Goal: Browse casually: Explore the website without a specific task or goal

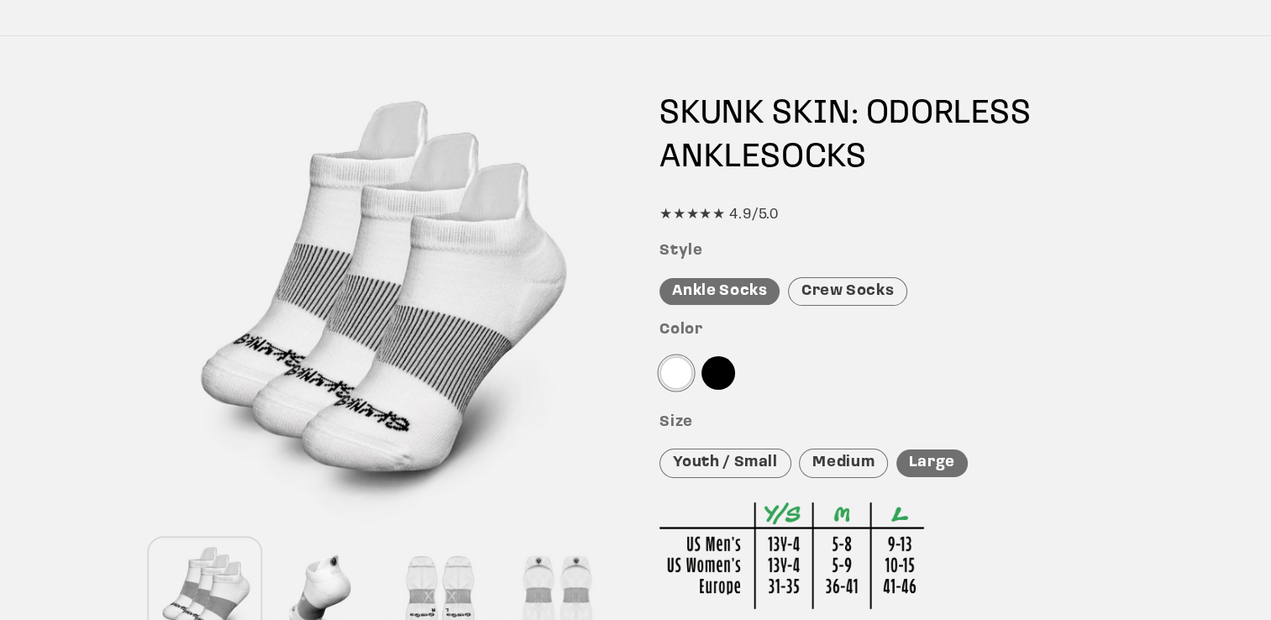
scroll to position [134, 0]
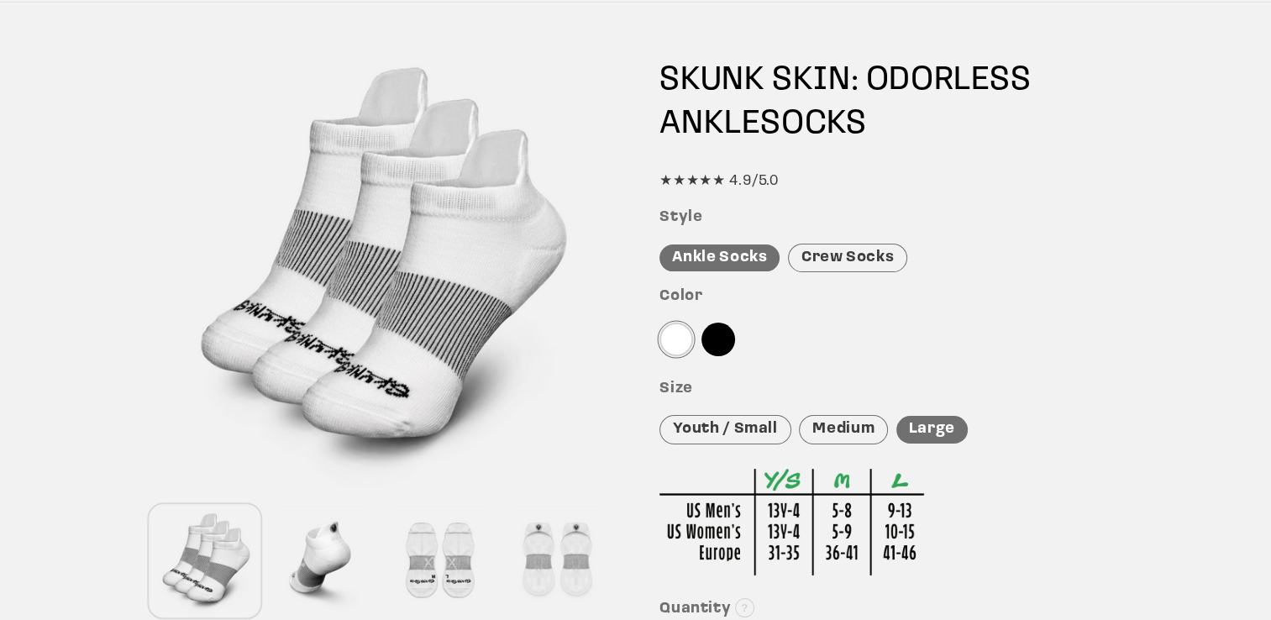
click at [869, 256] on div "Crew Socks" at bounding box center [847, 258] width 119 height 29
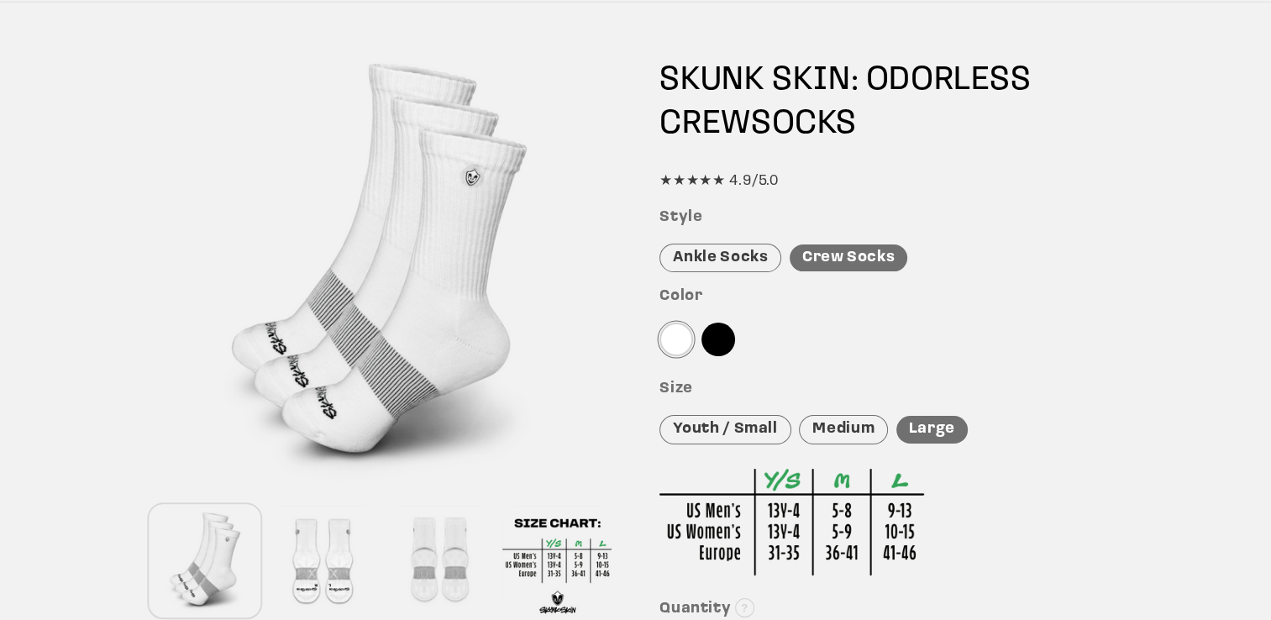
click at [722, 339] on div at bounding box center [718, 340] width 34 height 34
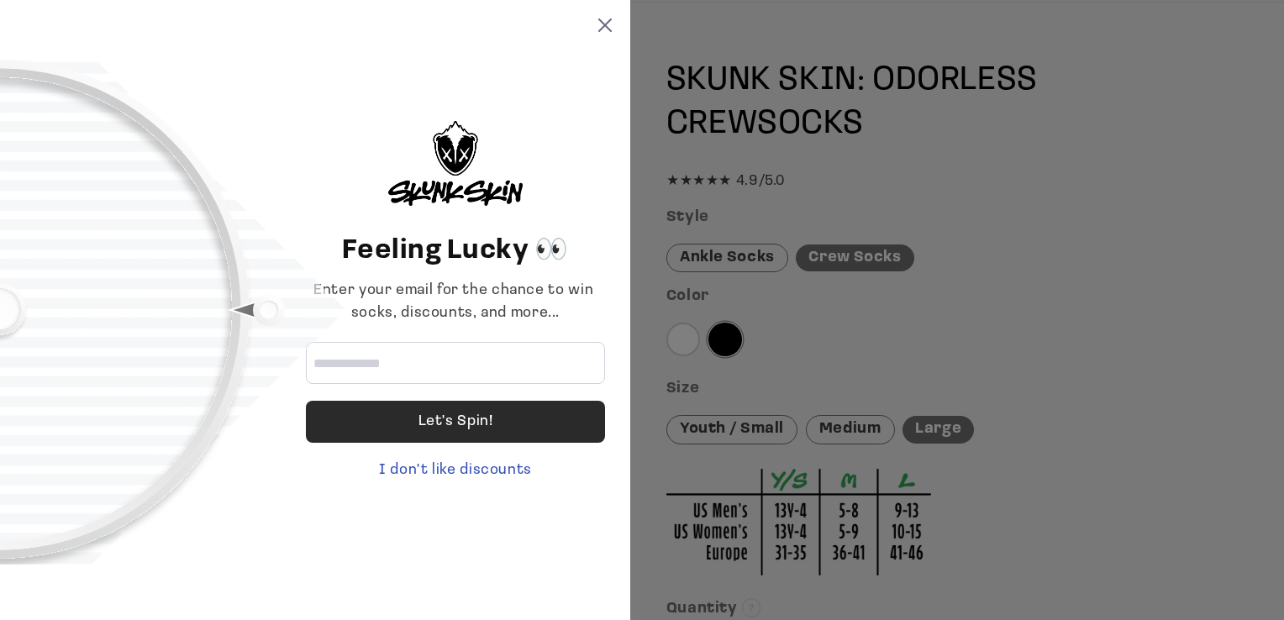
click at [435, 422] on div "Let's Spin!" at bounding box center [455, 422] width 75 height 42
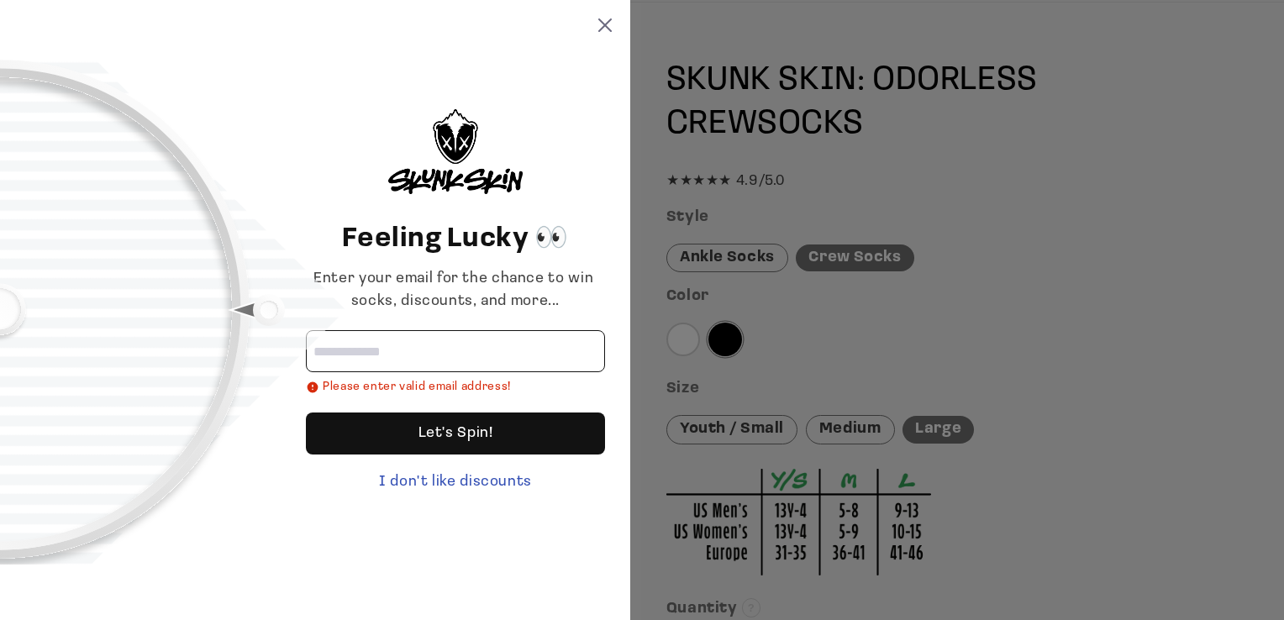
click at [395, 360] on input "Email address" at bounding box center [455, 351] width 299 height 42
type input "**********"
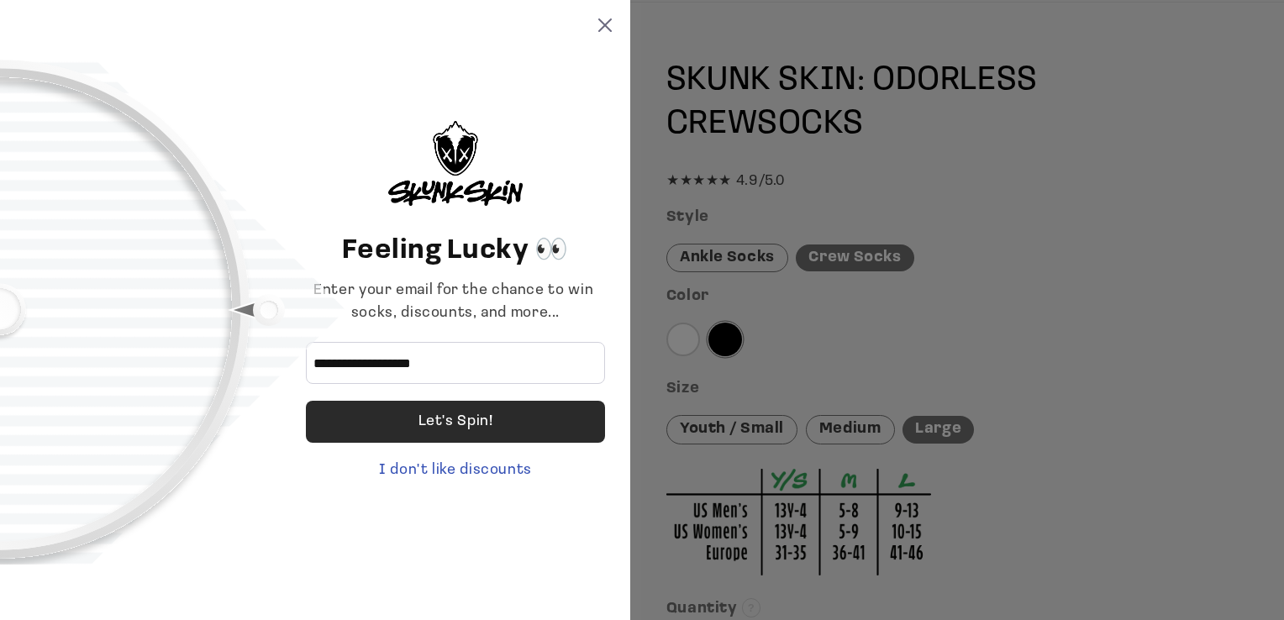
click at [412, 414] on div "Let's Spin!" at bounding box center [455, 422] width 299 height 42
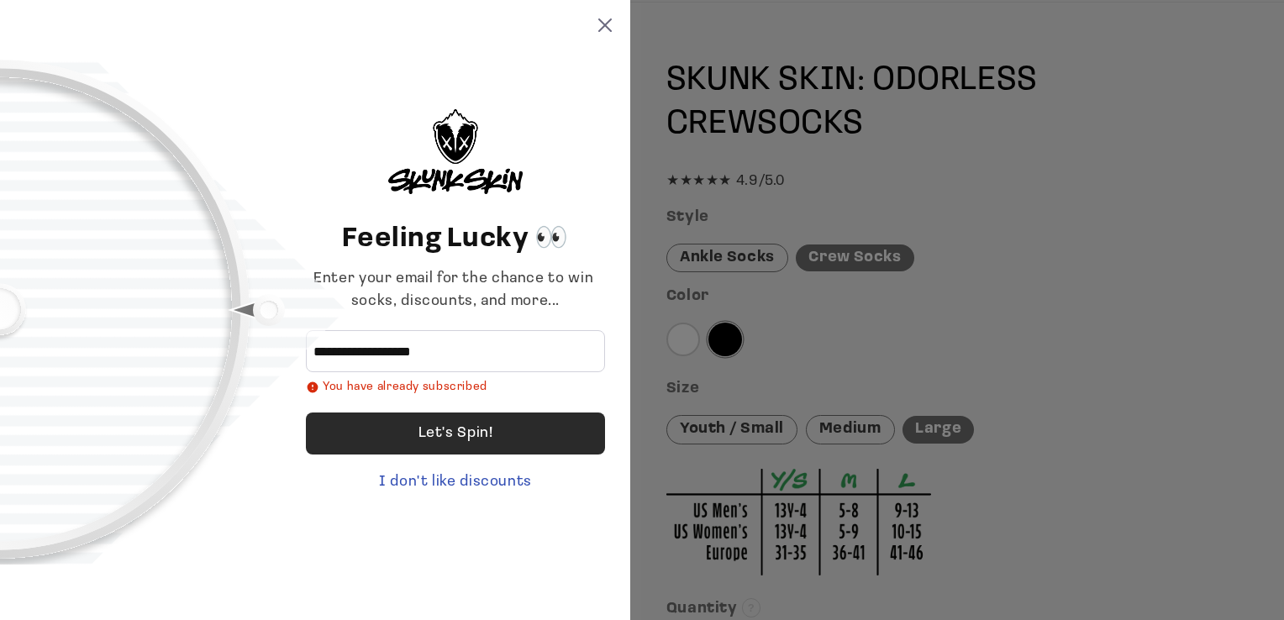
click at [466, 432] on div "Let's Spin!" at bounding box center [455, 433] width 75 height 42
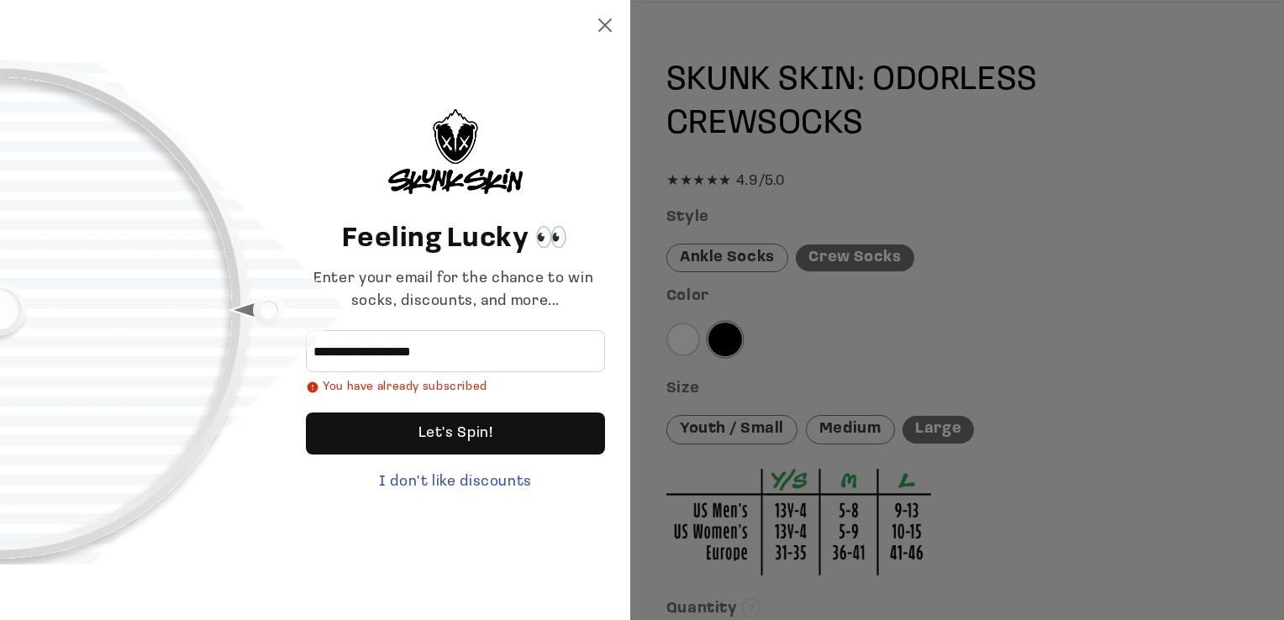
click at [602, 18] on div "**********" at bounding box center [315, 310] width 630 height 620
click at [605, 24] on icon at bounding box center [604, 24] width 13 height 13
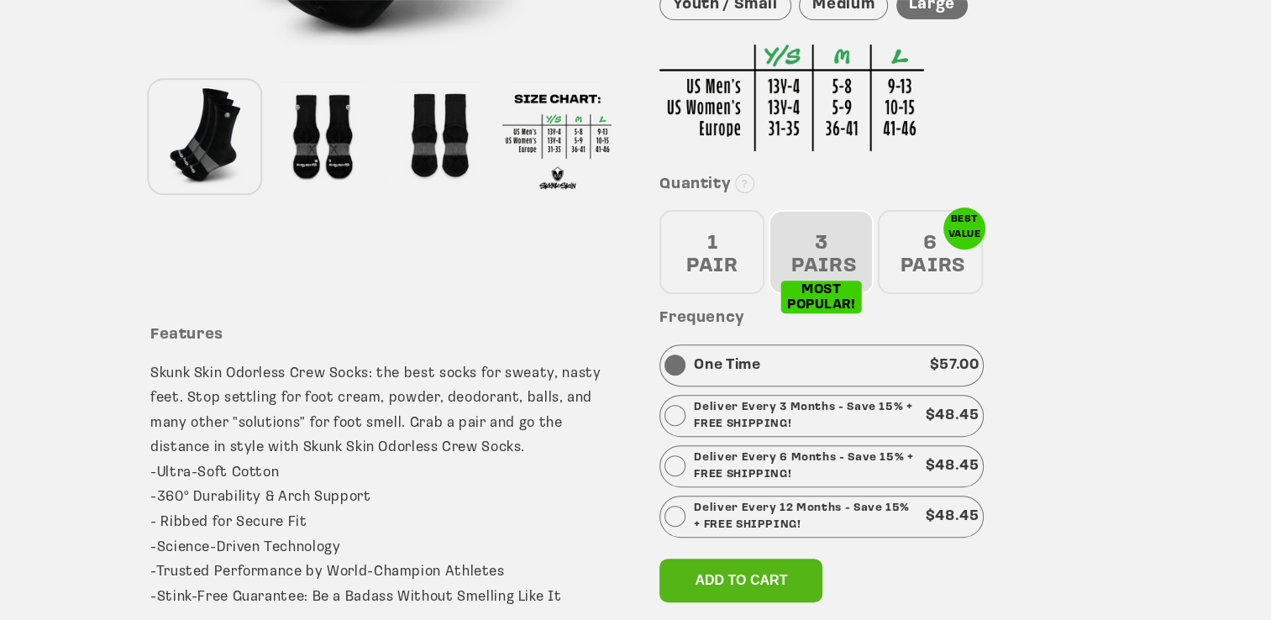
scroll to position [571, 0]
